Goal: Task Accomplishment & Management: Manage account settings

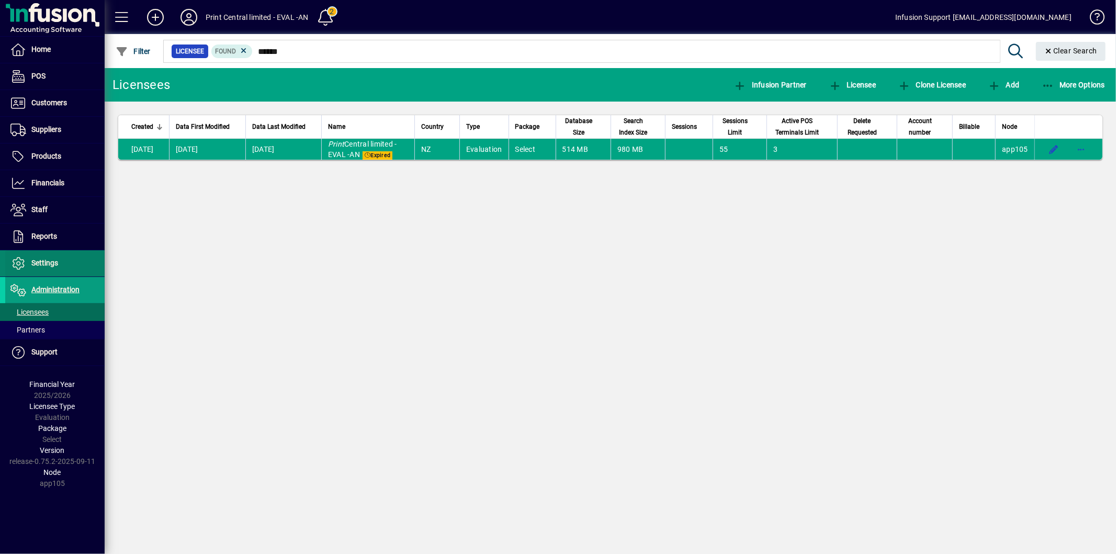
click at [40, 260] on span "Settings" at bounding box center [44, 262] width 27 height 8
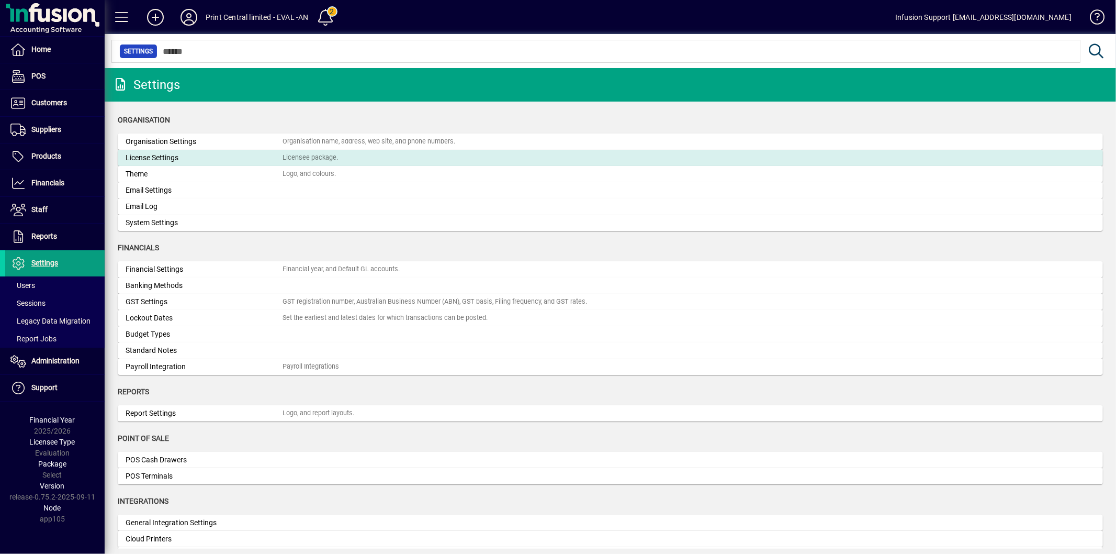
click at [164, 161] on div "License Settings" at bounding box center [204, 157] width 157 height 11
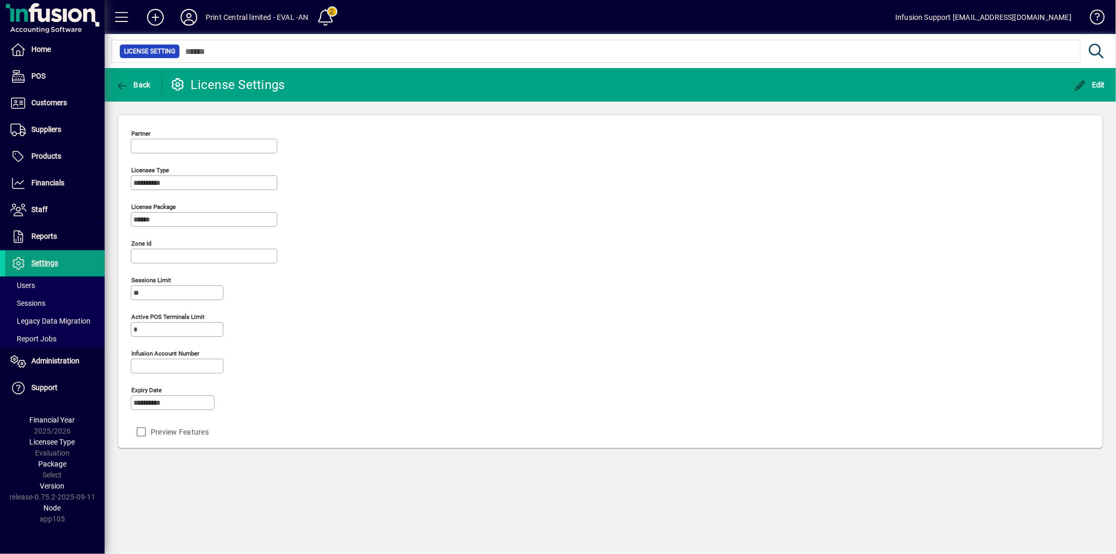
type input "**********"
click at [1095, 84] on span "Edit" at bounding box center [1089, 85] width 31 height 8
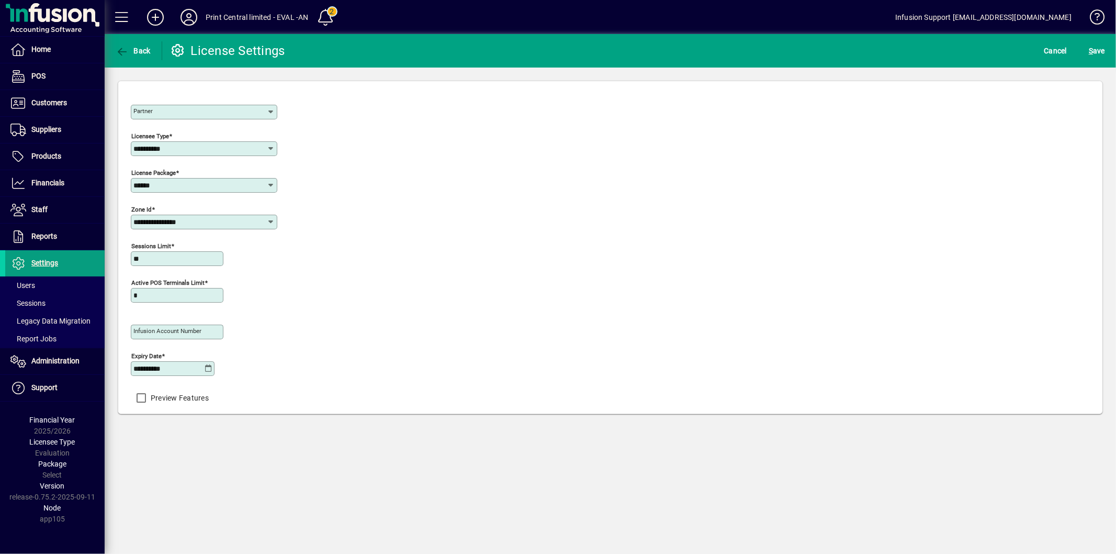
click at [210, 373] on icon at bounding box center [209, 368] width 8 height 8
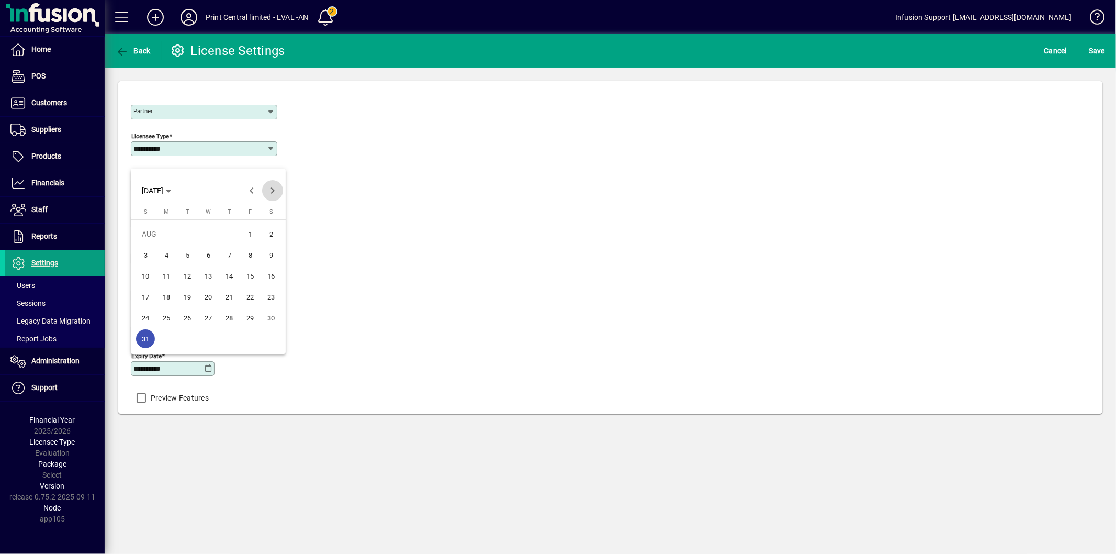
click at [274, 195] on span "Next month" at bounding box center [272, 190] width 21 height 21
click at [245, 318] on span "31" at bounding box center [250, 317] width 19 height 19
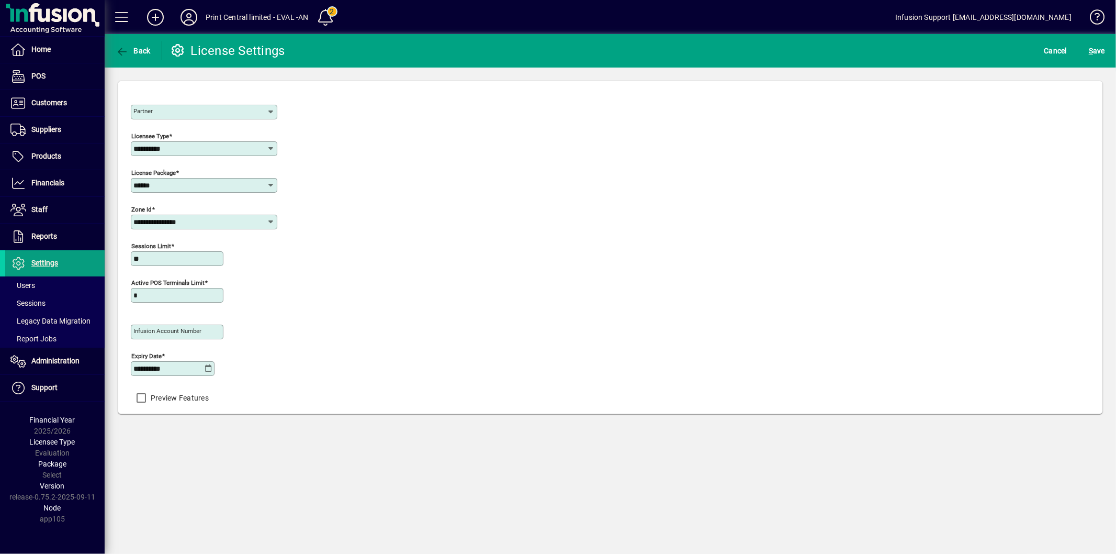
type input "**********"
click at [1094, 45] on span "S ave" at bounding box center [1097, 50] width 16 height 17
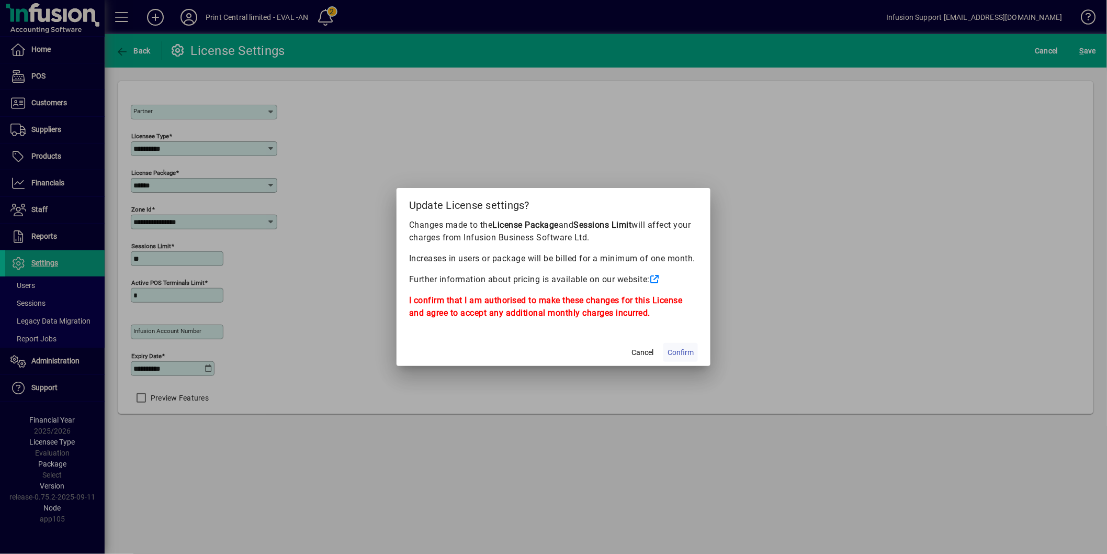
click at [684, 353] on span "Confirm" at bounding box center [681, 352] width 26 height 11
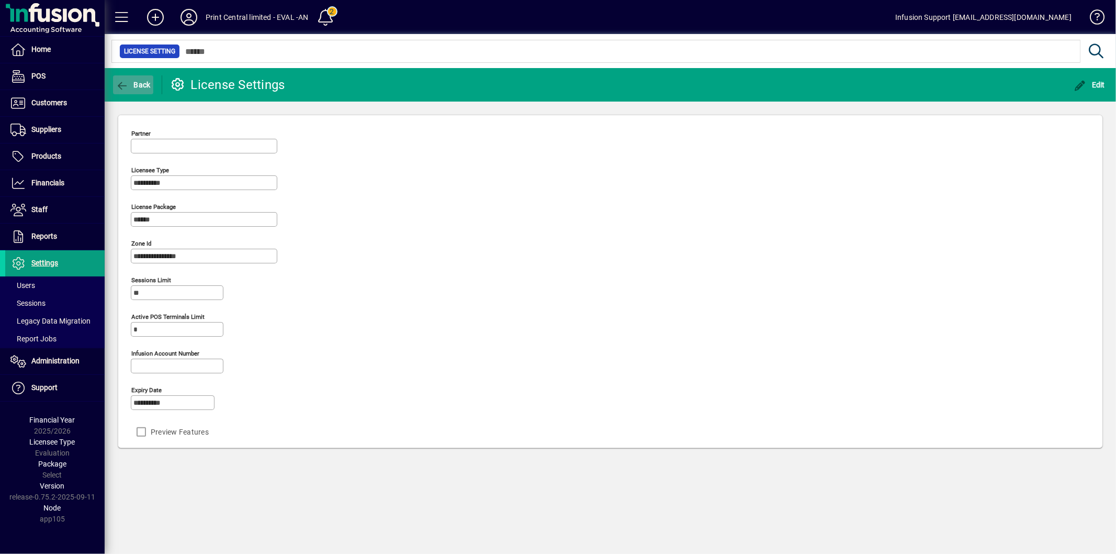
click at [119, 85] on icon "button" at bounding box center [122, 86] width 13 height 10
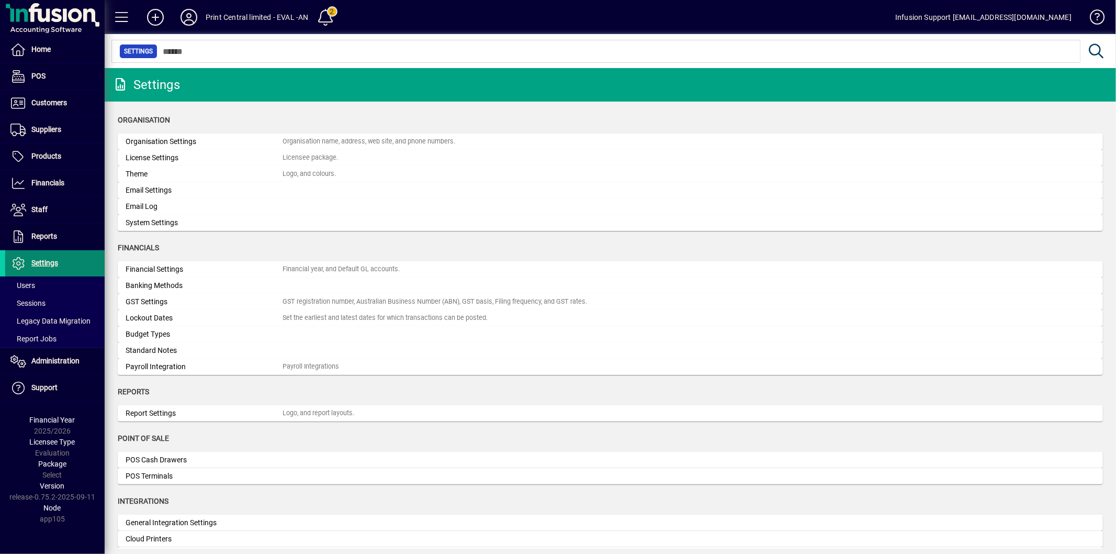
click at [77, 264] on span at bounding box center [54, 263] width 99 height 25
click at [74, 365] on span "Administration" at bounding box center [42, 361] width 74 height 13
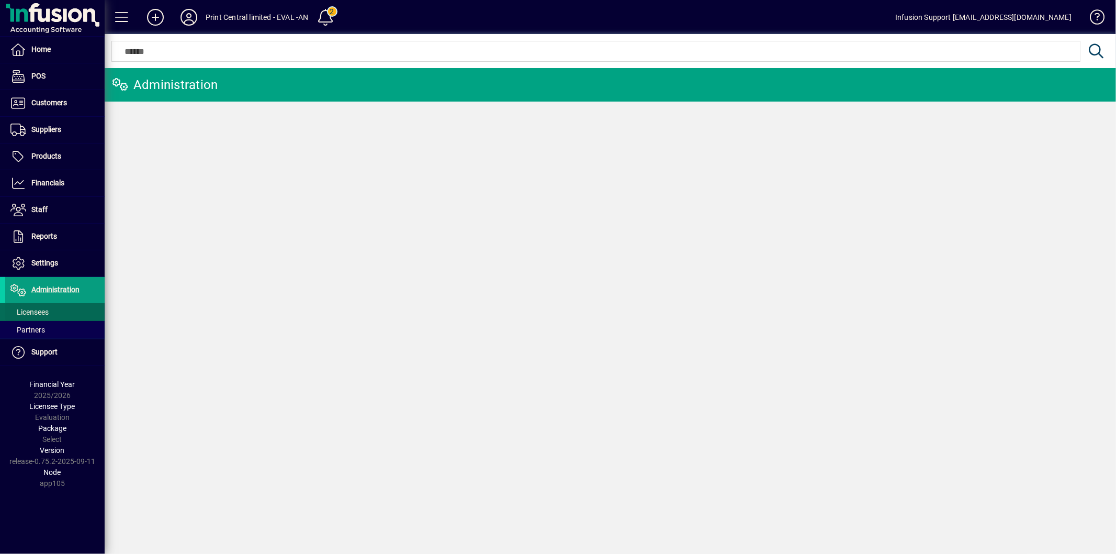
click at [49, 310] on span "Licensees" at bounding box center [26, 312] width 43 height 11
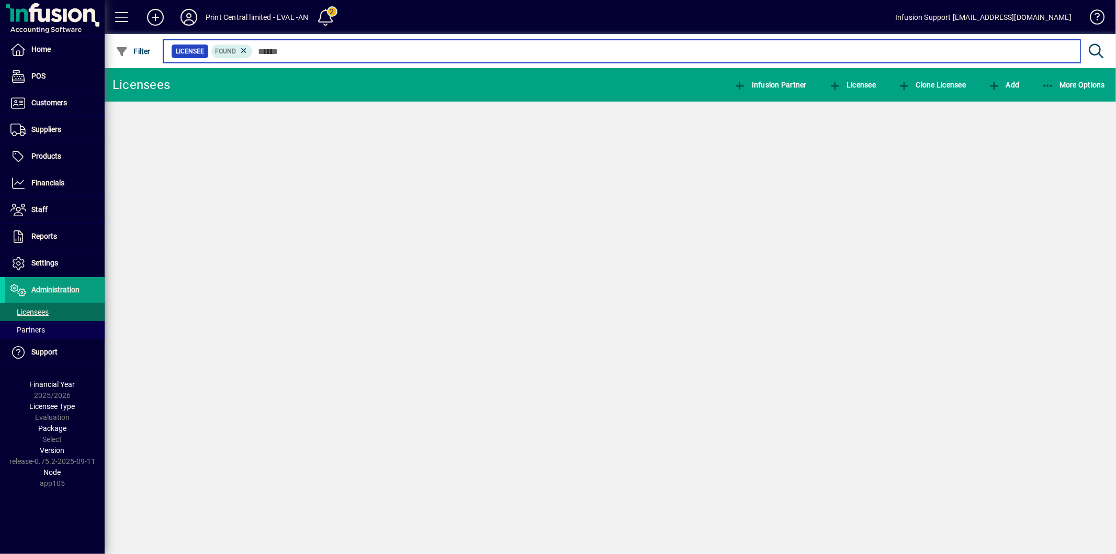
click at [269, 53] on input "text" at bounding box center [662, 51] width 819 height 15
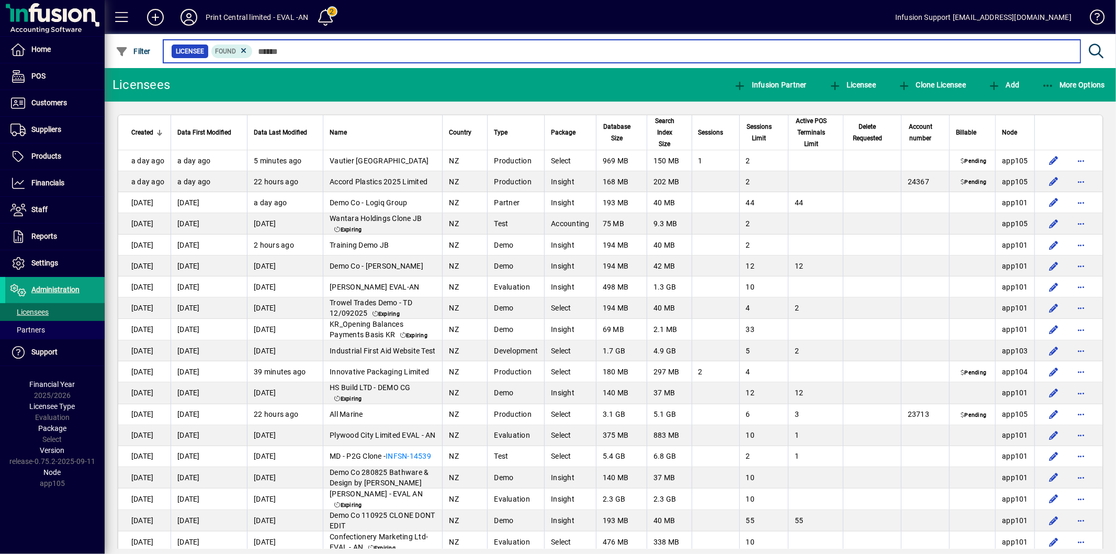
click at [293, 55] on input "text" at bounding box center [662, 51] width 819 height 15
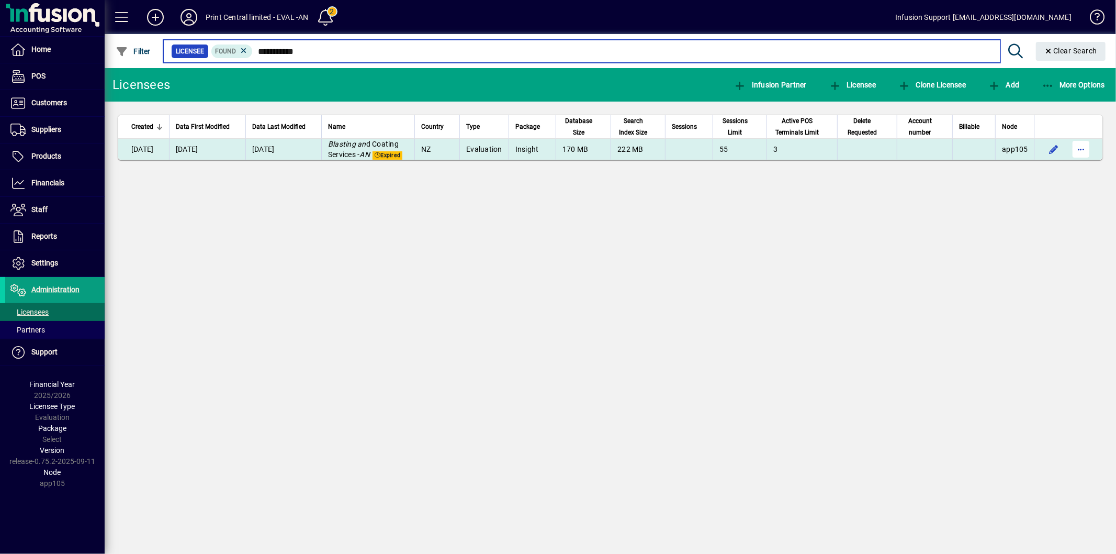
type input "**********"
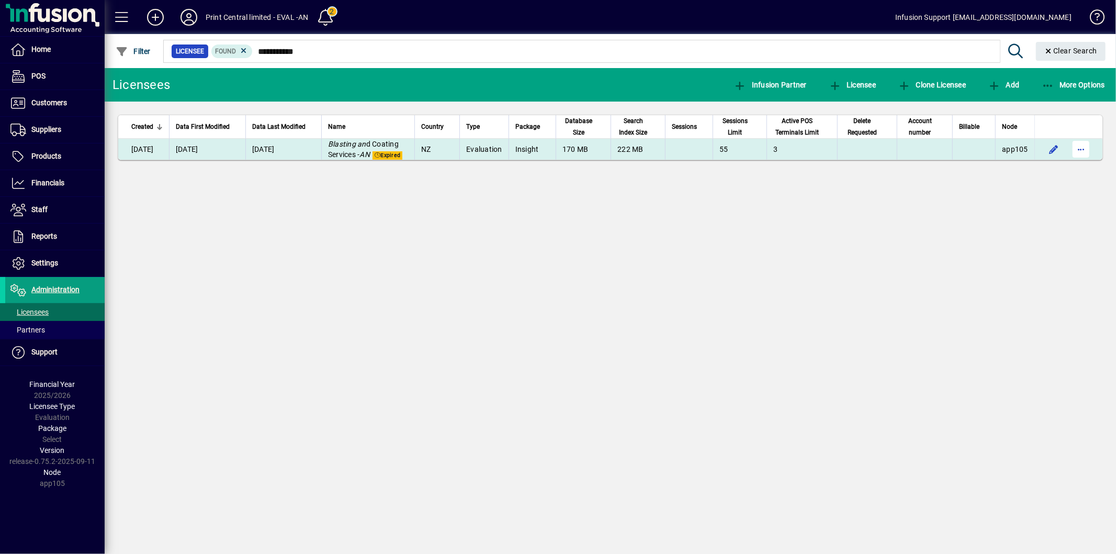
click at [1091, 152] on span "button" at bounding box center [1081, 149] width 25 height 25
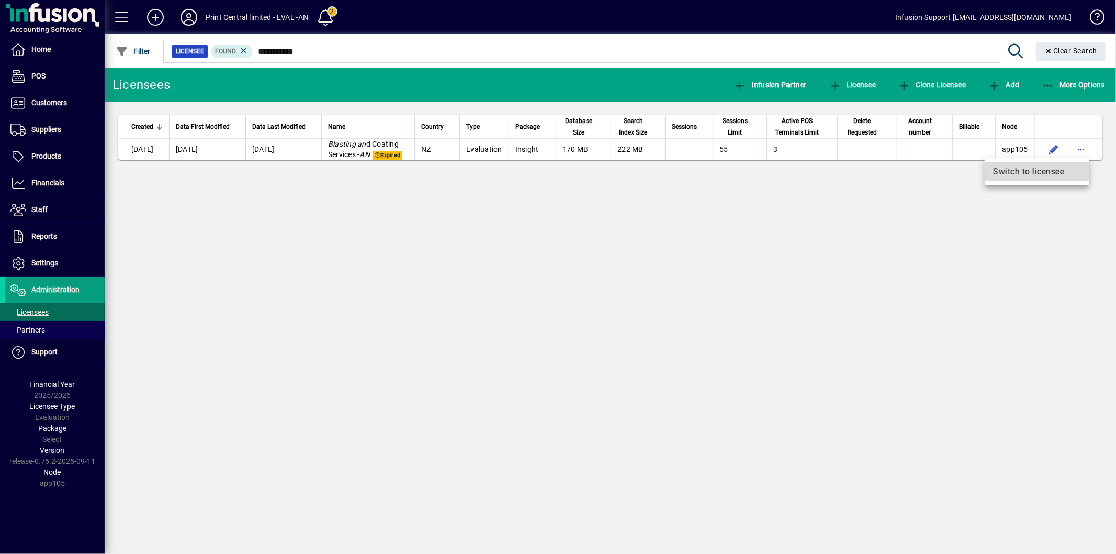
click at [1019, 171] on span "Switch to licensee" at bounding box center [1037, 171] width 88 height 13
